Goal: Transaction & Acquisition: Obtain resource

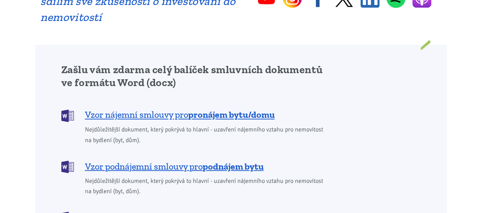
scroll to position [610, 0]
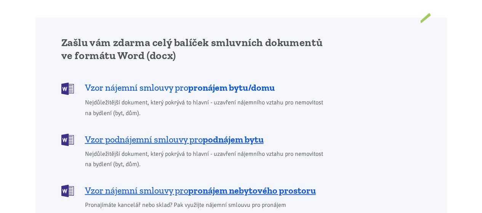
click at [247, 82] on b "pronájem bytu/domu" at bounding box center [231, 87] width 87 height 11
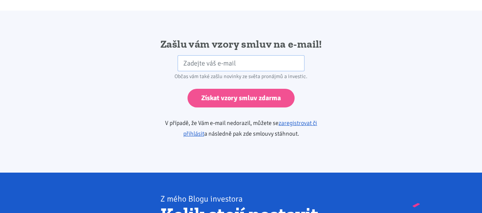
scroll to position [1273, 0]
click at [183, 55] on input "email" at bounding box center [241, 63] width 127 height 16
type input "[EMAIL_ADDRESS][DOMAIN_NAME]"
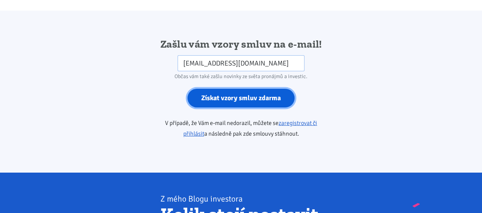
click at [255, 89] on input "Získat vzory smluv zdarma" at bounding box center [241, 98] width 107 height 19
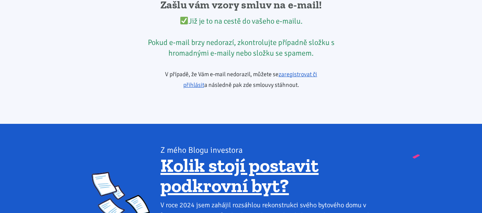
scroll to position [1311, 0]
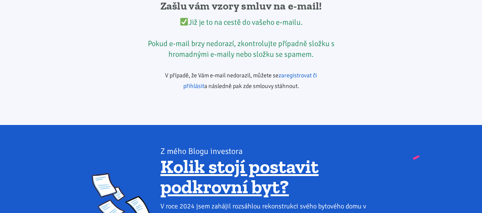
click at [318, 72] on link "zaregistrovat či přihlásit" at bounding box center [250, 81] width 134 height 18
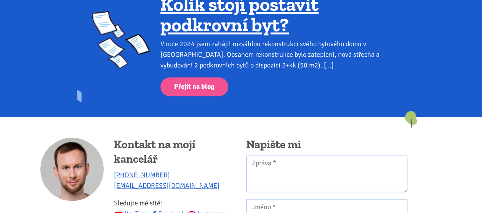
scroll to position [457, 0]
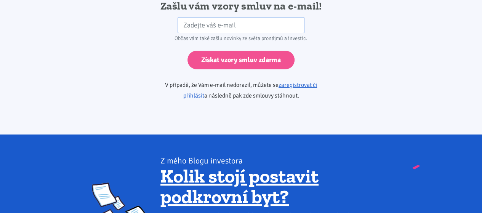
scroll to position [1311, 0]
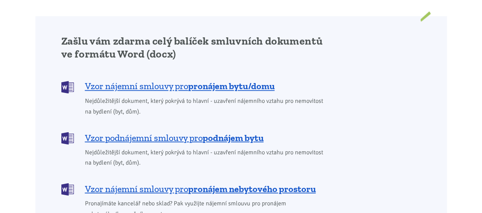
scroll to position [610, 0]
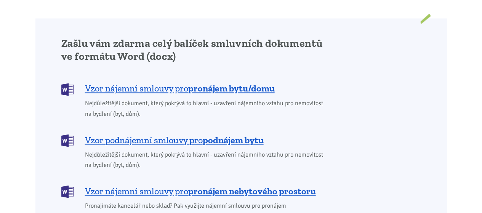
scroll to position [610, 0]
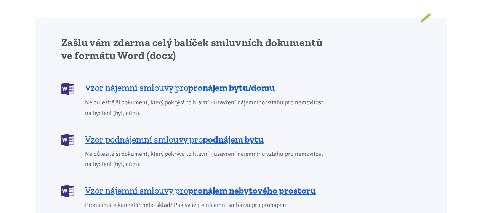
click at [206, 82] on b "pronájem bytu/domu" at bounding box center [231, 87] width 87 height 11
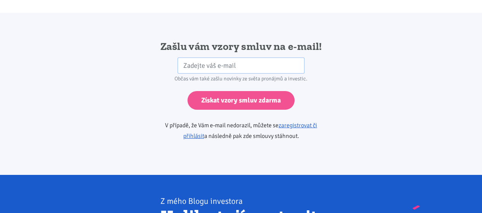
scroll to position [1273, 0]
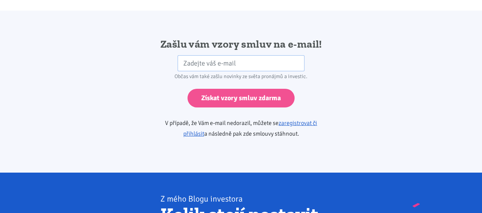
scroll to position [1230, 0]
